Goal: Ask a question

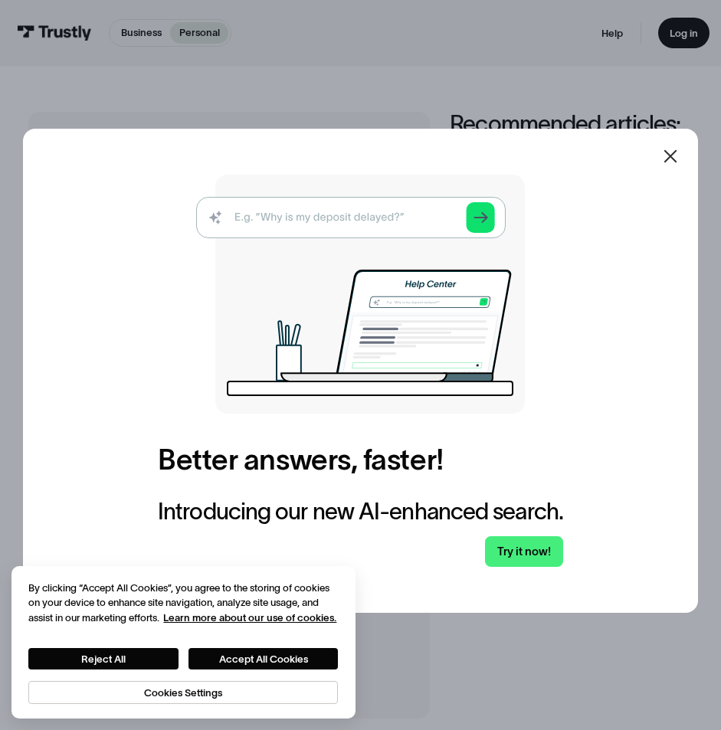
click at [677, 159] on icon at bounding box center [670, 156] width 13 height 13
